Goal: Transaction & Acquisition: Purchase product/service

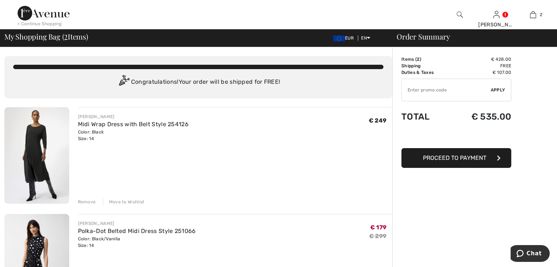
click at [93, 203] on div "Remove" at bounding box center [87, 202] width 18 height 7
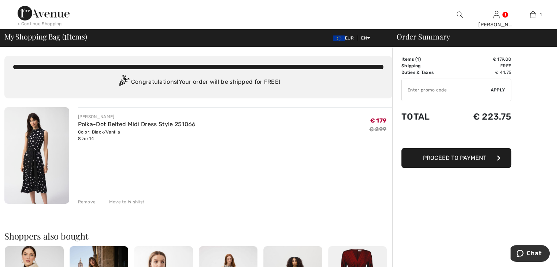
click at [418, 87] on input "TEXT" at bounding box center [445, 90] width 89 height 22
type input "EXTRA20"
click at [493, 90] on span "Apply" at bounding box center [497, 90] width 15 height 7
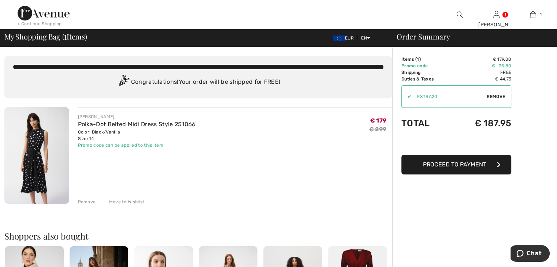
click at [91, 202] on div "Remove" at bounding box center [87, 202] width 18 height 7
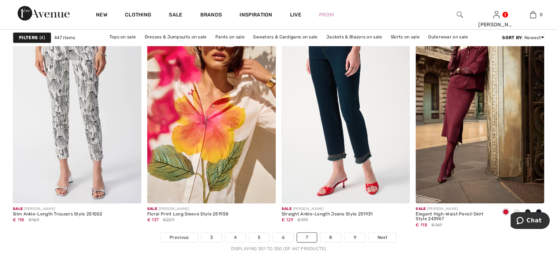
scroll to position [3351, 0]
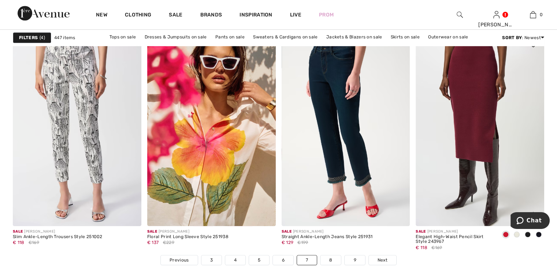
click at [483, 101] on img at bounding box center [479, 129] width 128 height 192
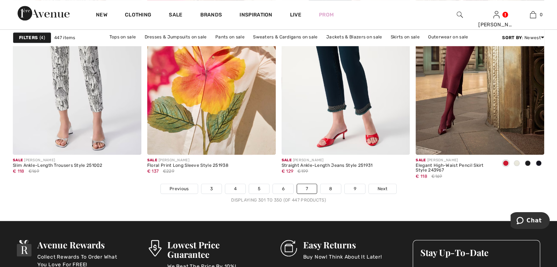
scroll to position [3483, 0]
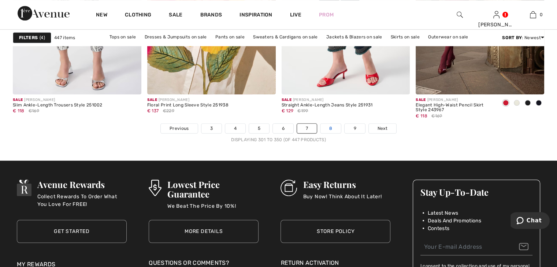
click at [329, 124] on link "8" at bounding box center [330, 129] width 20 height 10
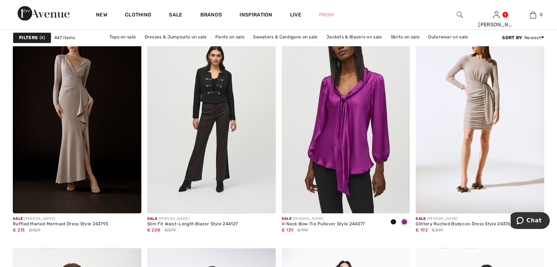
scroll to position [1127, 0]
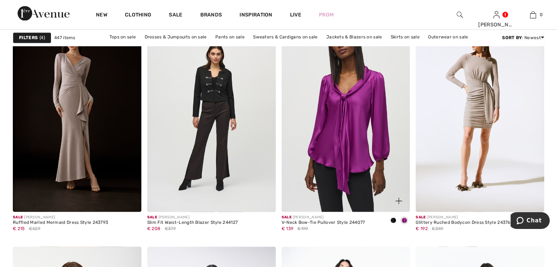
click at [348, 134] on img at bounding box center [345, 115] width 128 height 192
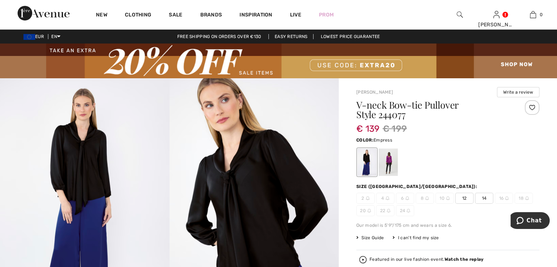
click at [389, 155] on div at bounding box center [387, 162] width 19 height 27
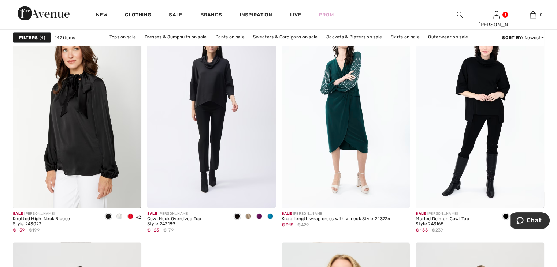
scroll to position [1361, 0]
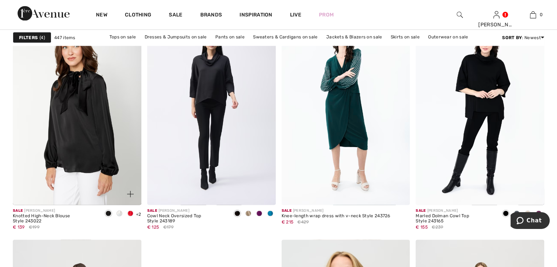
click at [120, 213] on span at bounding box center [119, 213] width 6 height 6
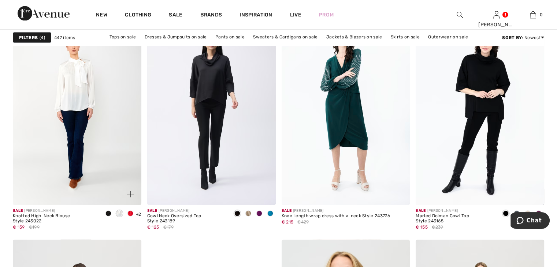
click at [120, 216] on span at bounding box center [119, 213] width 6 height 6
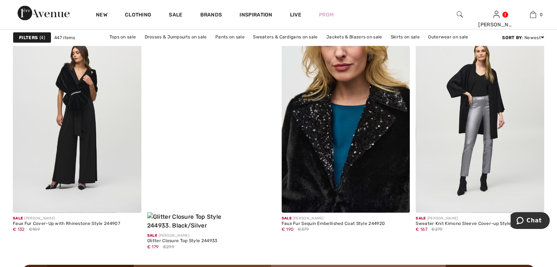
scroll to position [1595, 0]
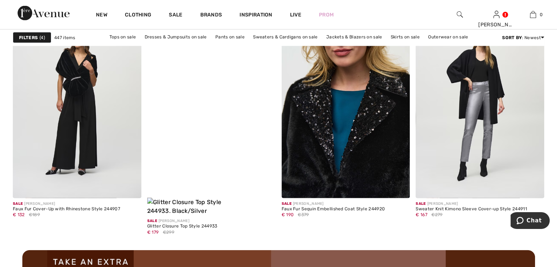
click at [361, 149] on img at bounding box center [345, 101] width 128 height 192
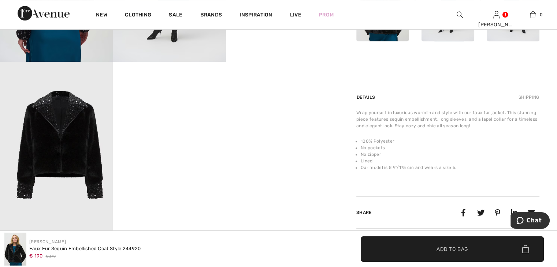
scroll to position [439, 0]
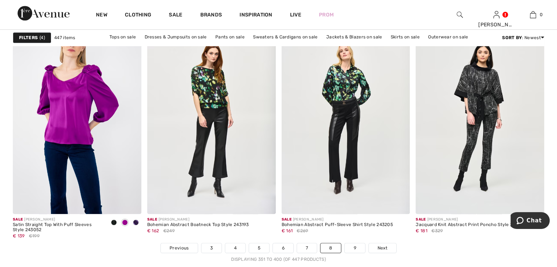
scroll to position [3439, 0]
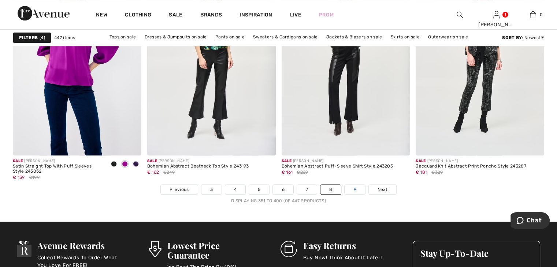
click at [350, 185] on link "9" at bounding box center [354, 190] width 20 height 10
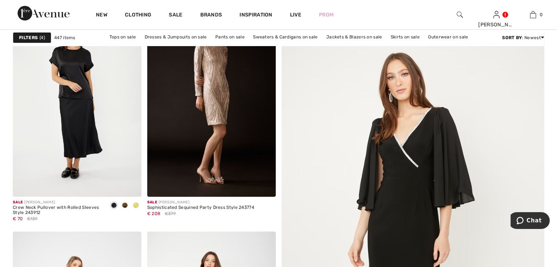
scroll to position [146, 0]
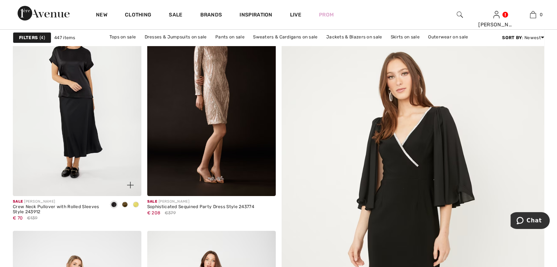
click at [138, 203] on span at bounding box center [136, 205] width 6 height 6
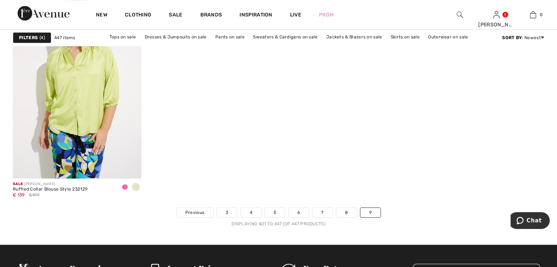
scroll to position [3395, 0]
